Goal: Transaction & Acquisition: Book appointment/travel/reservation

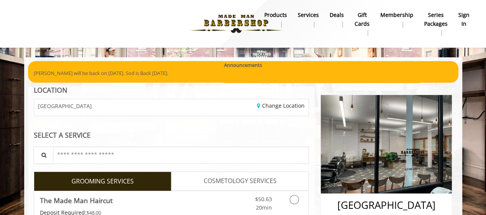
click at [462, 22] on b "sign in" at bounding box center [463, 19] width 11 height 17
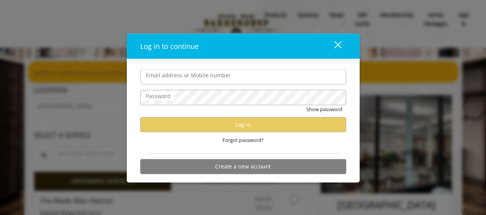
type input "**********"
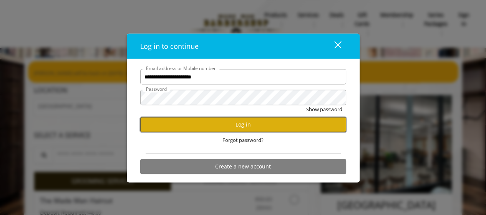
click at [244, 126] on button "Log in" at bounding box center [243, 124] width 206 height 15
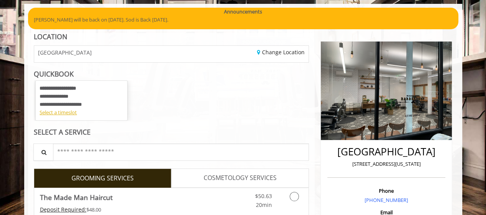
scroll to position [54, 0]
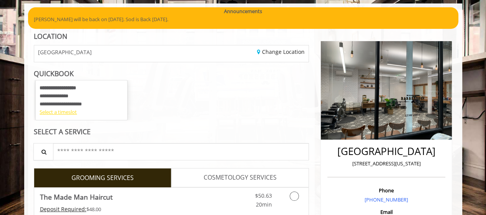
click at [59, 113] on div "Select a timeslot" at bounding box center [82, 112] width 84 height 8
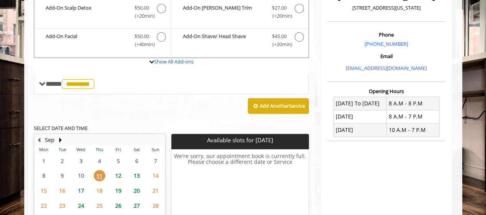
scroll to position [196, 0]
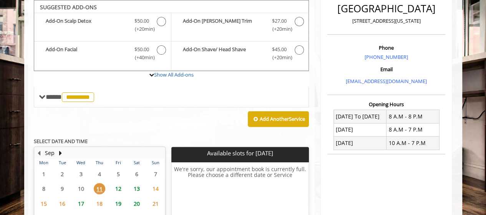
click at [121, 187] on span "12" at bounding box center [119, 188] width 12 height 11
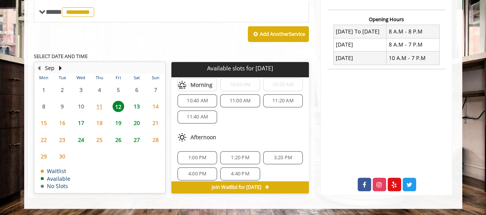
scroll to position [37, 0]
click at [283, 101] on span "11:20 AM" at bounding box center [282, 101] width 21 height 6
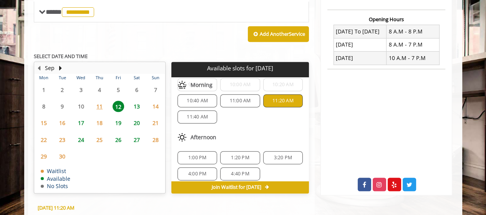
scroll to position [420, 0]
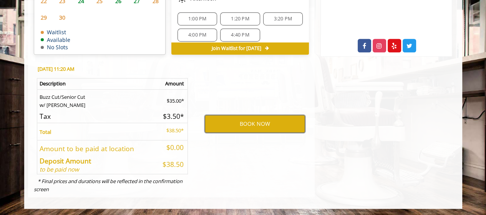
click at [261, 126] on button "BOOK NOW" at bounding box center [255, 124] width 100 height 18
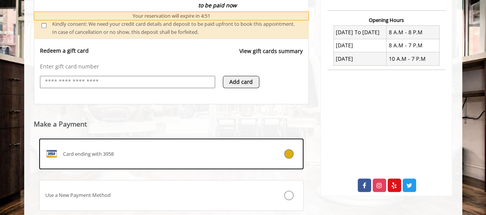
scroll to position [331, 0]
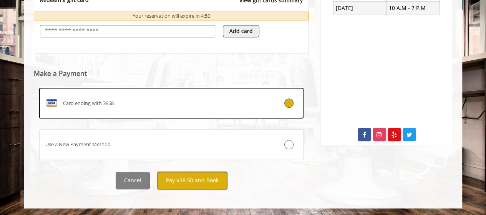
click at [195, 186] on button "Pay $38.50 and Book" at bounding box center [192, 180] width 70 height 17
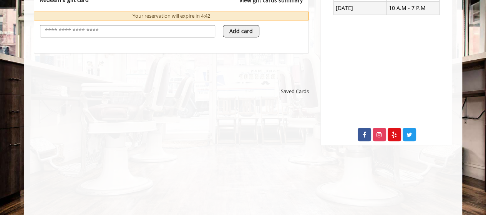
scroll to position [0, 0]
